Goal: Task Accomplishment & Management: Use online tool/utility

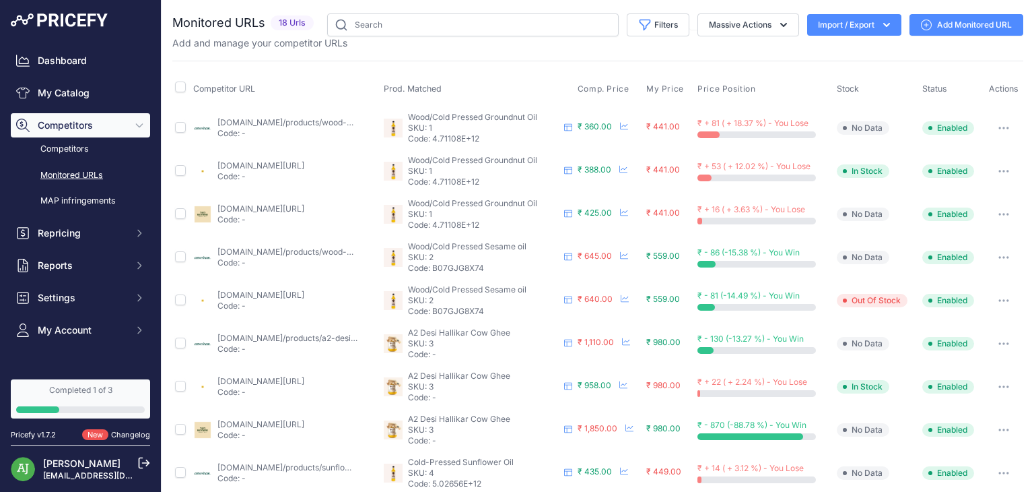
click at [965, 25] on link "Add Monitored URL" at bounding box center [967, 25] width 114 height 22
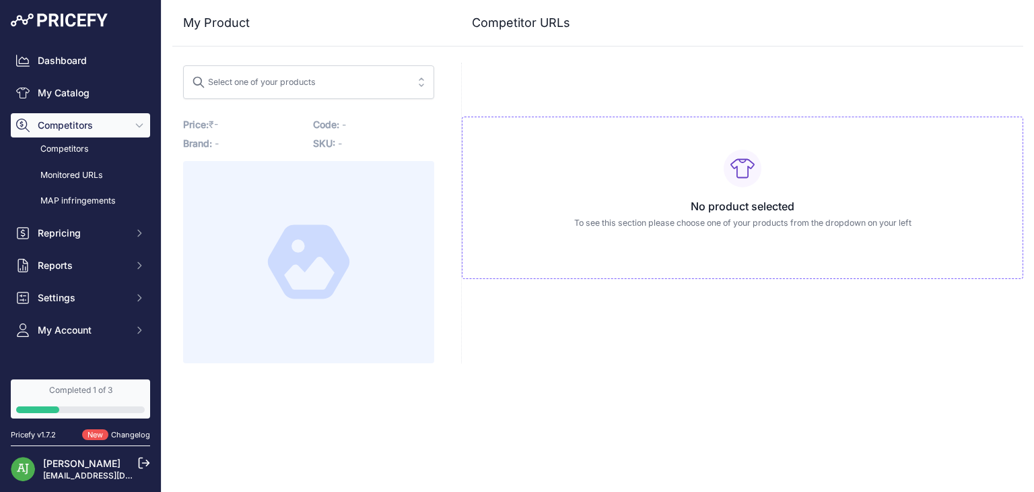
click at [389, 90] on span "Select one of your products" at bounding box center [299, 82] width 215 height 22
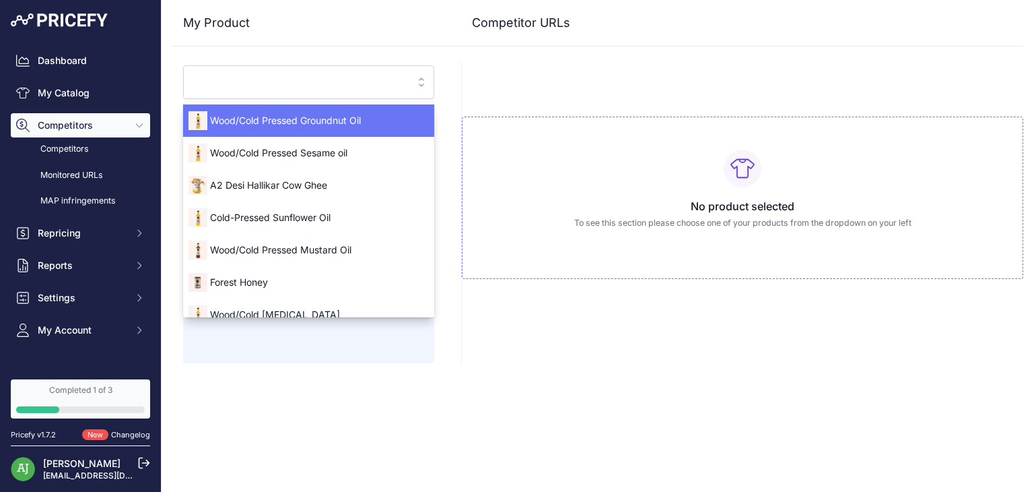
click at [339, 127] on div "Wood/Cold Pressed Groundnut Oil" at bounding box center [308, 121] width 251 height 22
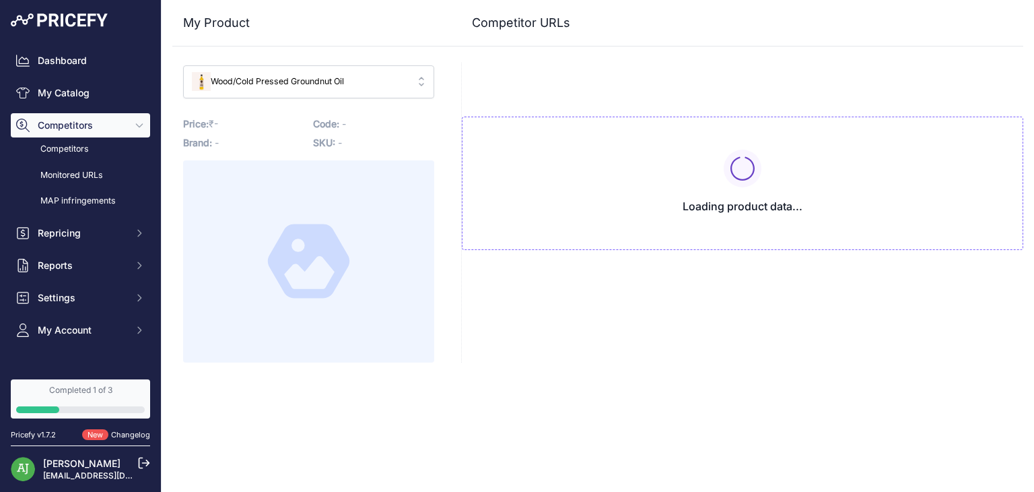
type input "www.anveshan.farm/products/wood-pressed-groundnut-oil?variant=43150198866112&pr…"
type input "[DOMAIN_NAME][URL]"
type input "www.anveshan.farm/products/wood-pressed-groundnut-oil?variant=43150198866112&pr…"
type input "[DOMAIN_NAME][URL]"
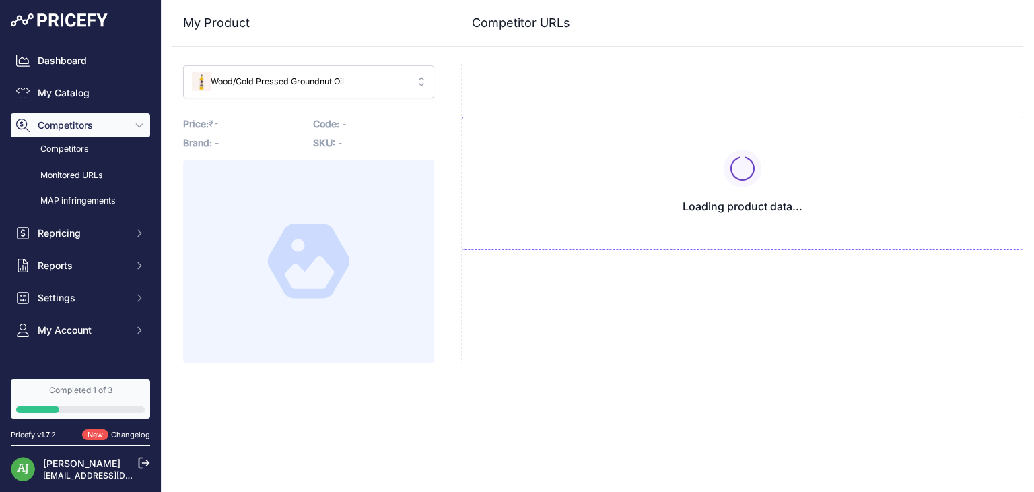
type input "[DOMAIN_NAME][URL]"
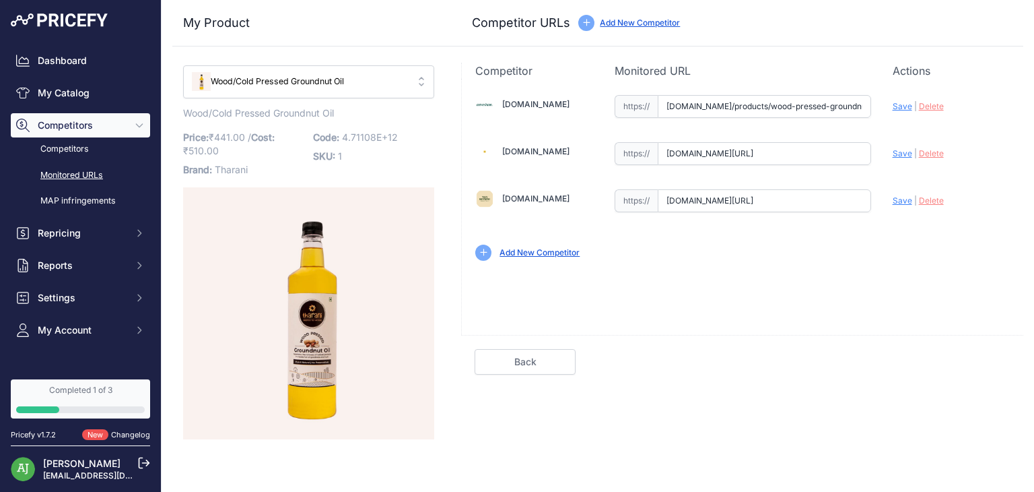
click at [83, 168] on link "Monitored URLs" at bounding box center [80, 176] width 139 height 24
